Goal: Information Seeking & Learning: Learn about a topic

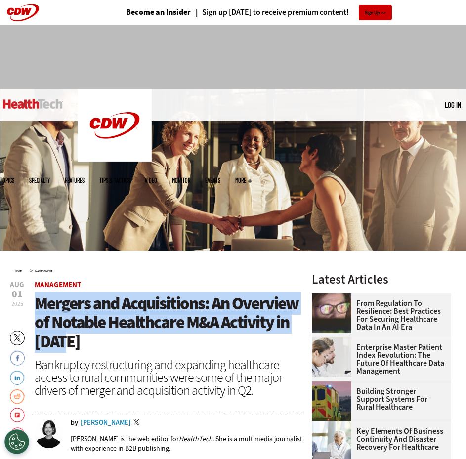
drag, startPoint x: 36, startPoint y: 306, endPoint x: 71, endPoint y: 343, distance: 50.4
click at [71, 343] on h1 "Mergers and Acquisitions: An Overview of Notable Healthcare M&A Activity in [DA…" at bounding box center [169, 322] width 268 height 57
copy span "Mergers and Acquisitions: An Overview of Notable Healthcare M&A Activity in [DA…"
click at [126, 325] on span "Mergers and Acquisitions: An Overview of Notable Healthcare M&A Activity in [DA…" at bounding box center [167, 322] width 264 height 61
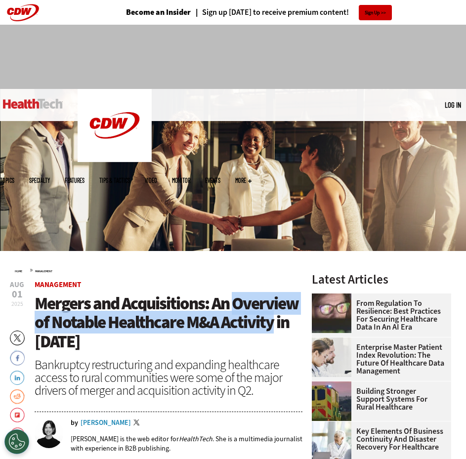
drag, startPoint x: 236, startPoint y: 306, endPoint x: 274, endPoint y: 330, distance: 44.9
click at [274, 330] on span "Mergers and Acquisitions: An Overview of Notable Healthcare M&A Activity in [DA…" at bounding box center [167, 322] width 264 height 61
copy span "Overview of Notable Healthcare M&A Activity"
click at [87, 329] on span "Mergers and Acquisitions: An Overview of Notable Healthcare M&A Activity in [DA…" at bounding box center [167, 322] width 264 height 61
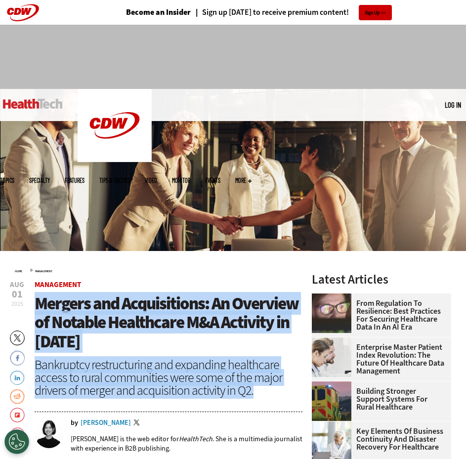
drag, startPoint x: 38, startPoint y: 304, endPoint x: 261, endPoint y: 391, distance: 239.8
click at [261, 391] on header "[DATE] Twitter Facebook LinkedIn Reddit Flipboard Email Management [PERSON_NAME…" at bounding box center [169, 373] width 268 height 184
copy header "Mergers and Acquisitions: An Overview of Notable Healthcare M&A Activity in [DA…"
